Goal: Task Accomplishment & Management: Manage account settings

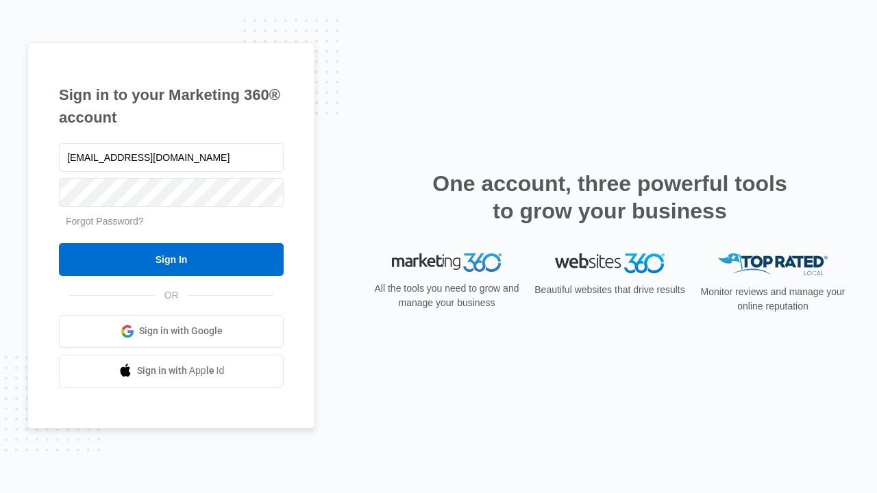
type input "dankie614@gmail.com"
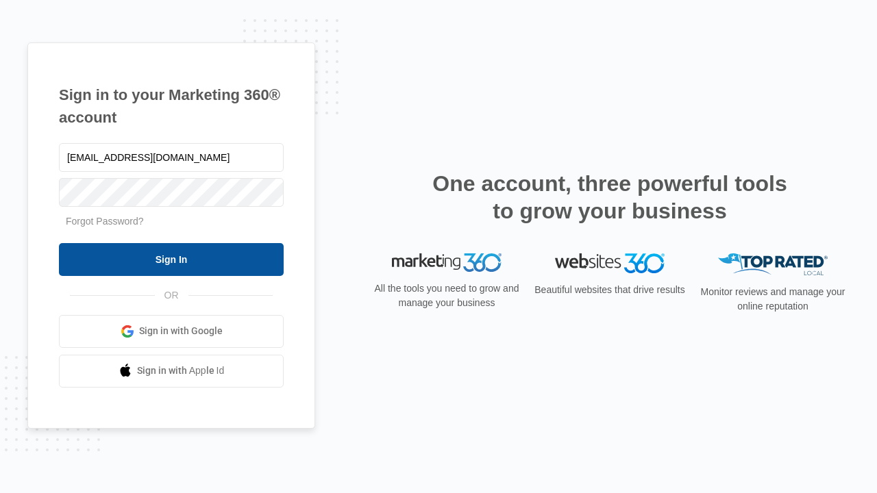
click at [171, 259] on input "Sign In" at bounding box center [171, 259] width 225 height 33
